Goal: Task Accomplishment & Management: Complete application form

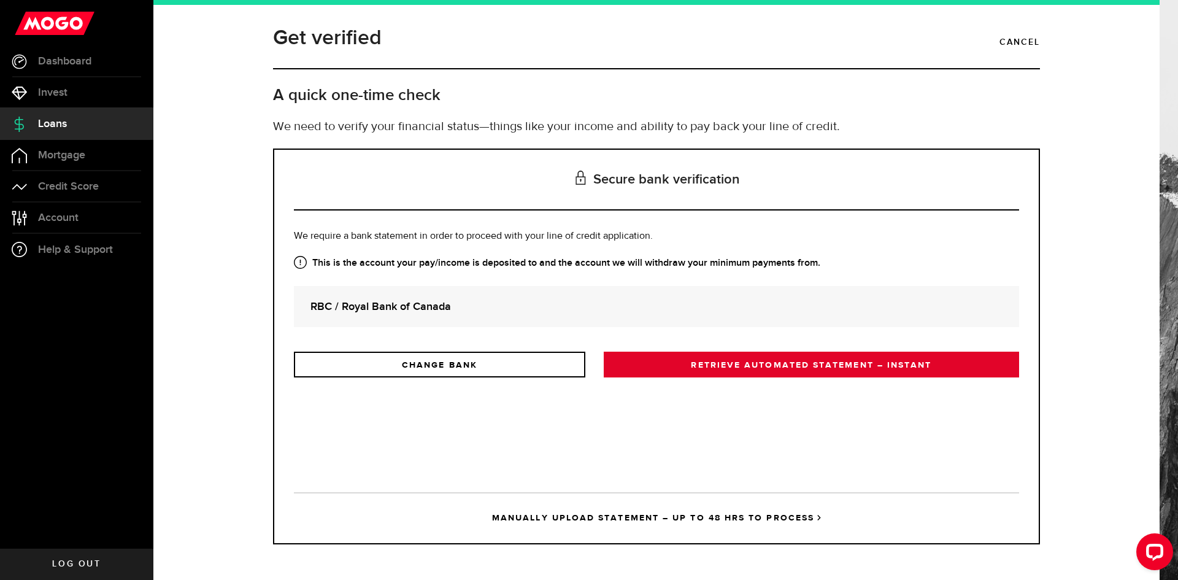
click at [781, 364] on link "RETRIEVE AUTOMATED STATEMENT – INSTANT" at bounding box center [811, 365] width 415 height 26
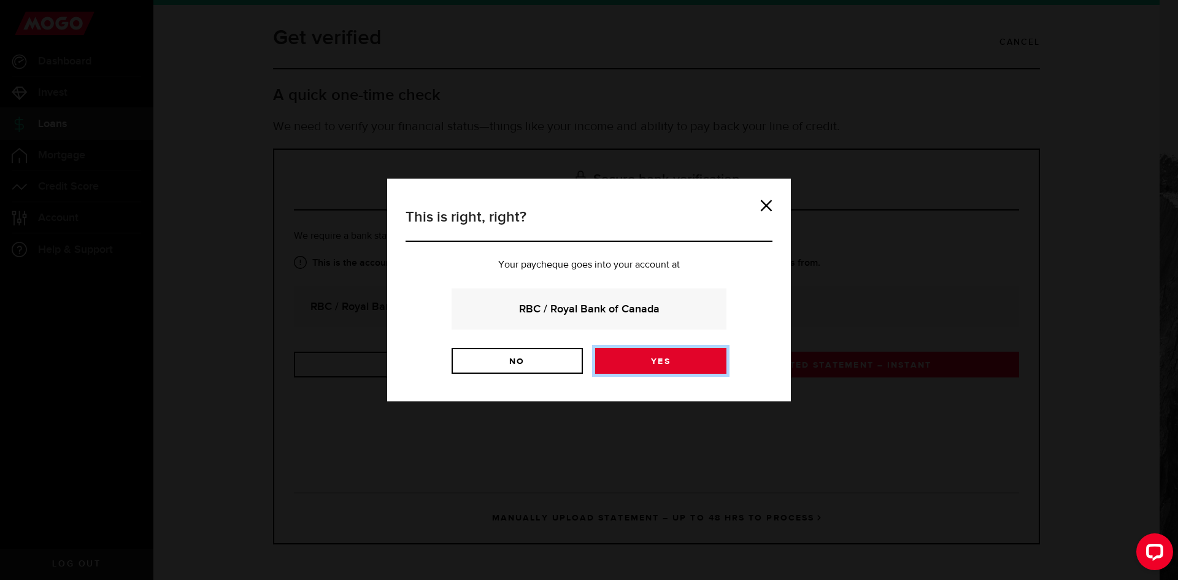
click at [702, 361] on link "Yes" at bounding box center [660, 361] width 131 height 26
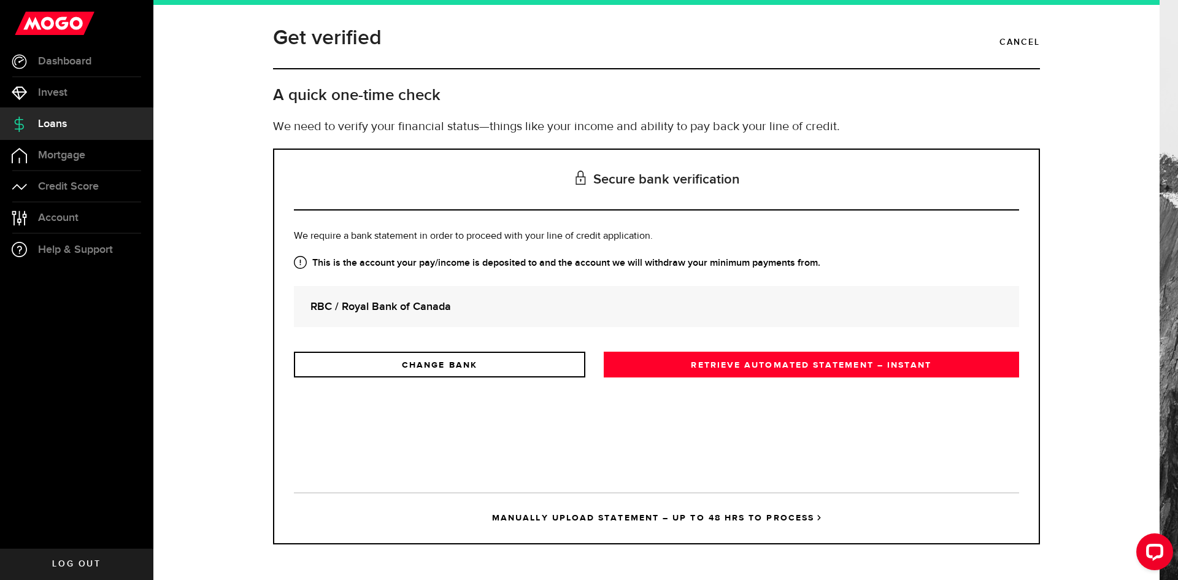
click at [700, 310] on strong "RBC / Royal Bank of Canada" at bounding box center [657, 306] width 692 height 17
click at [819, 514] on link "MANUALLY UPLOAD STATEMENT – UP TO 48 HRS TO PROCESS" at bounding box center [656, 517] width 725 height 51
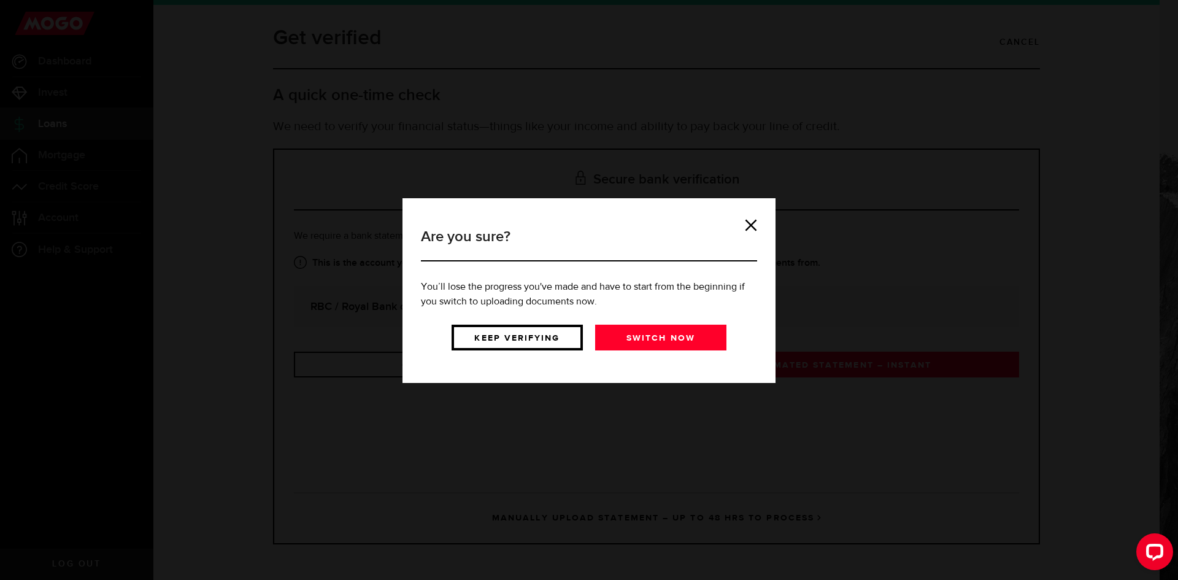
click at [541, 339] on link "Keep verifying" at bounding box center [517, 338] width 131 height 26
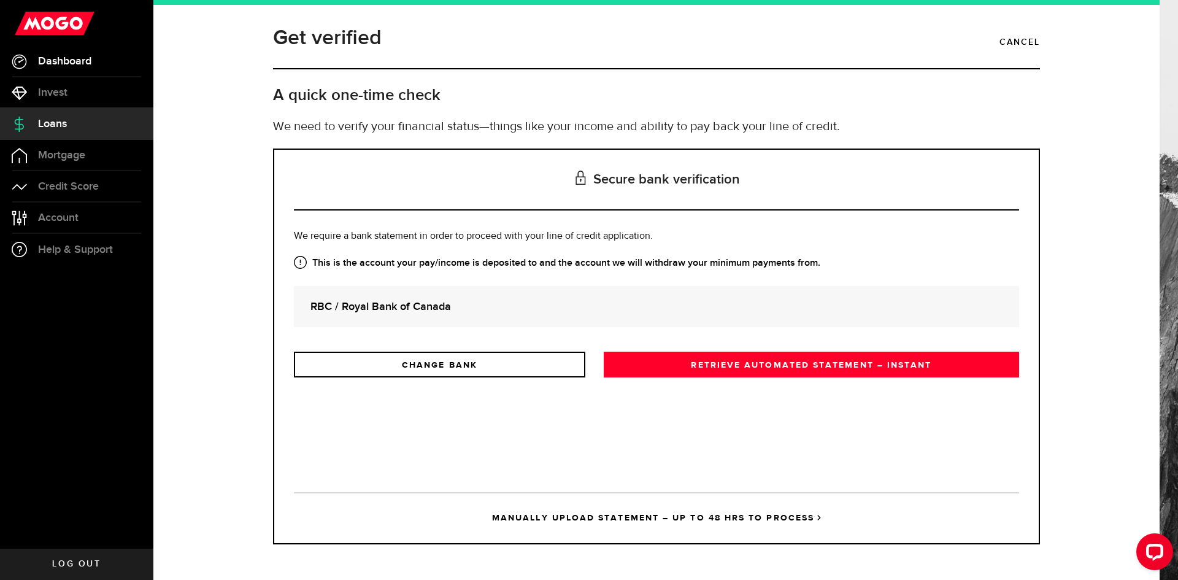
click at [107, 58] on link "Dashboard" at bounding box center [76, 61] width 153 height 31
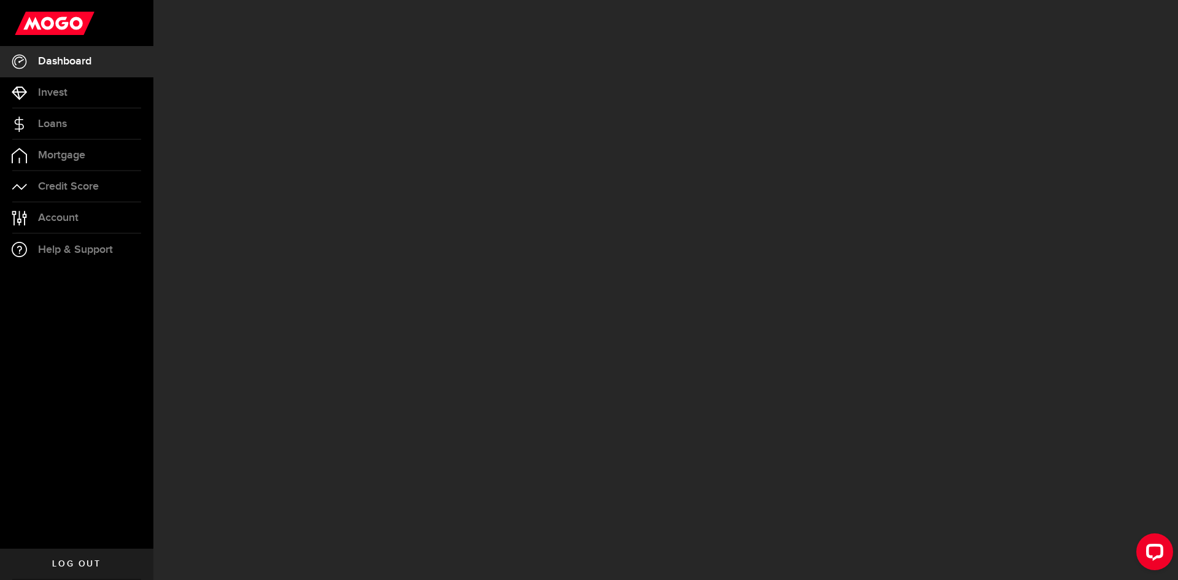
click at [107, 58] on link "Dashboard" at bounding box center [76, 61] width 153 height 31
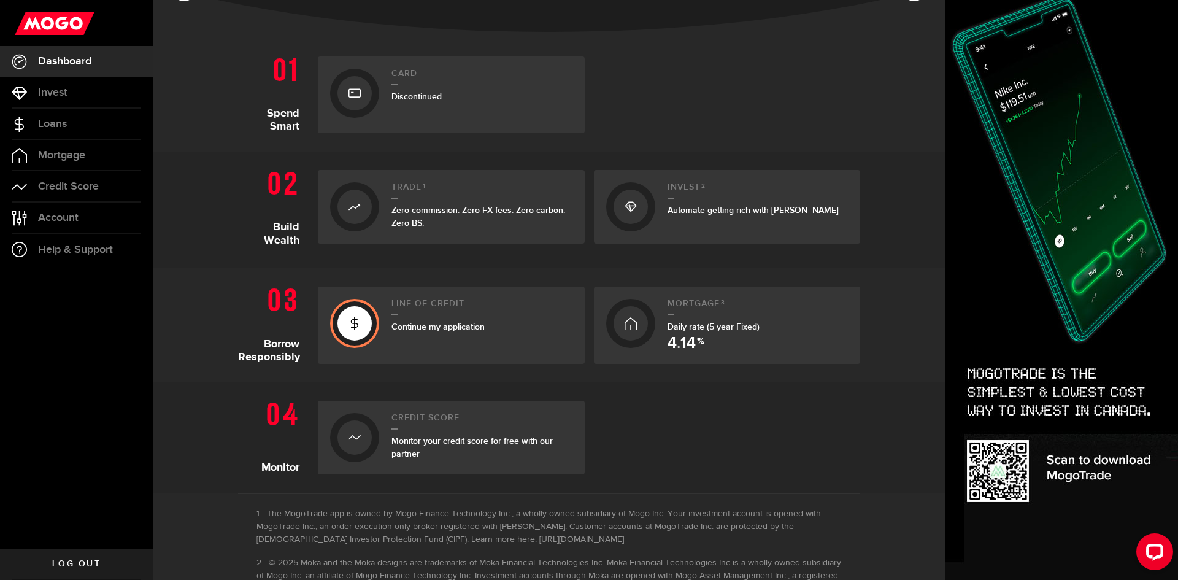
scroll to position [245, 0]
click at [517, 319] on div "Continue my application" at bounding box center [482, 324] width 181 height 13
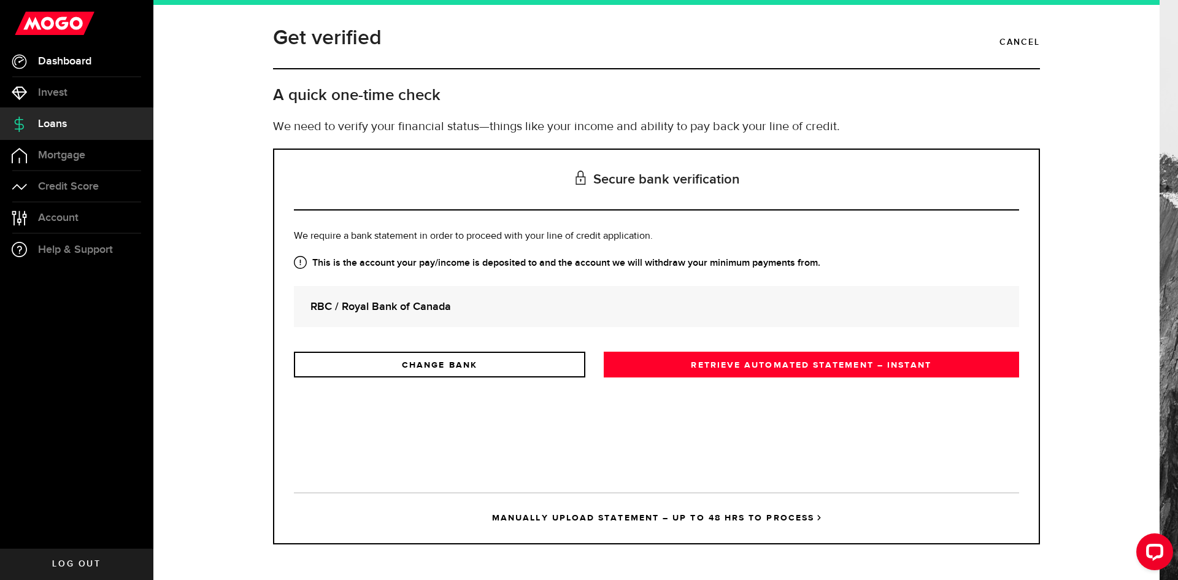
click at [102, 63] on link "Dashboard" at bounding box center [76, 61] width 153 height 31
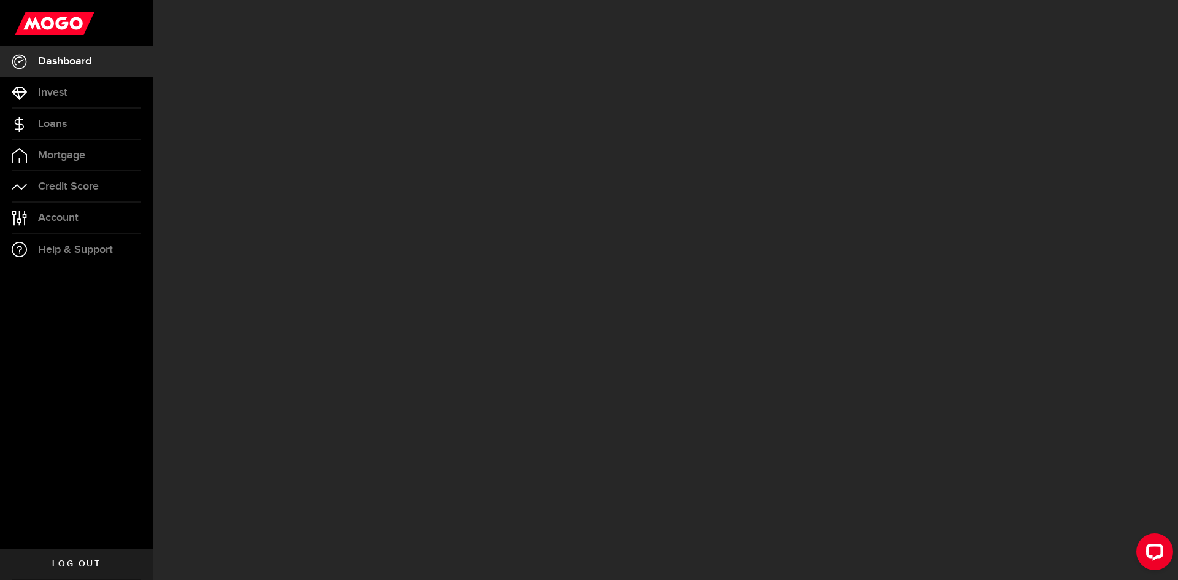
click at [102, 63] on link "Dashboard" at bounding box center [76, 61] width 153 height 31
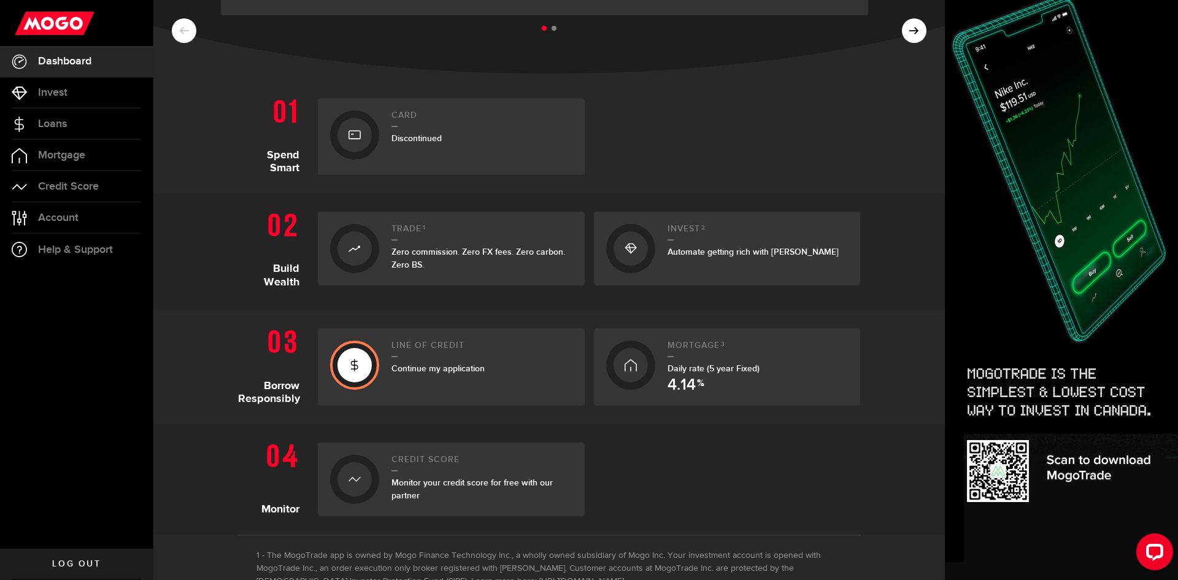
scroll to position [201, 0]
